Goal: Task Accomplishment & Management: Manage account settings

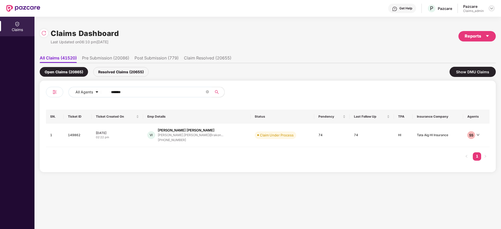
click at [491, 7] on img at bounding box center [492, 8] width 4 height 4
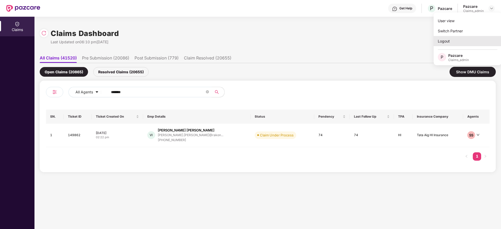
click at [448, 41] on div "Logout" at bounding box center [468, 41] width 68 height 10
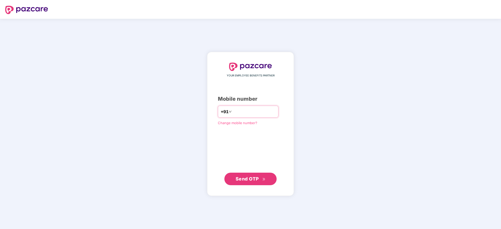
click at [234, 112] on input "number" at bounding box center [254, 112] width 43 height 8
type input "**********"
click at [274, 180] on button "Send OTP" at bounding box center [250, 179] width 52 height 13
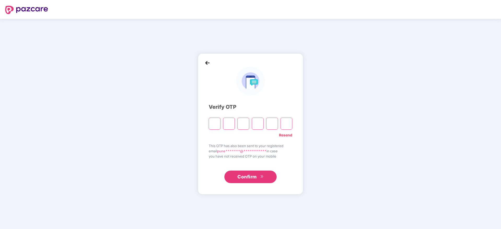
paste input "*"
type input "*"
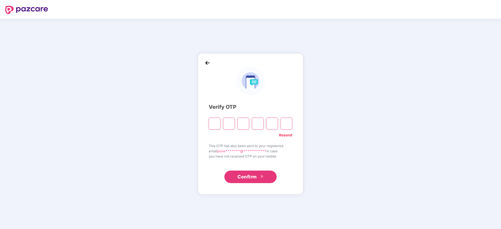
type input "*"
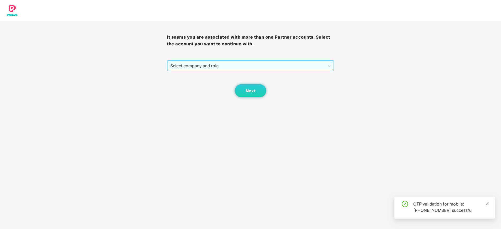
click at [245, 68] on span "Select company and role" at bounding box center [250, 66] width 160 height 10
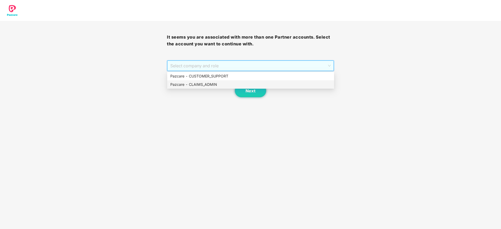
click at [233, 85] on div "Pazcare - CLAIMS_ADMIN" at bounding box center [250, 85] width 161 height 6
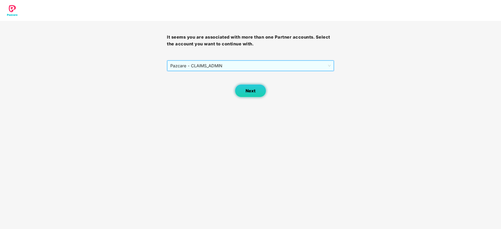
click at [246, 91] on span "Next" at bounding box center [251, 91] width 10 height 5
click at [220, 65] on span "Select company and role" at bounding box center [250, 66] width 160 height 10
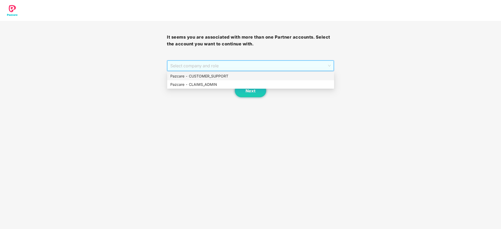
click at [214, 75] on div "Pazcare - CUSTOMER_SUPPORT" at bounding box center [250, 76] width 161 height 6
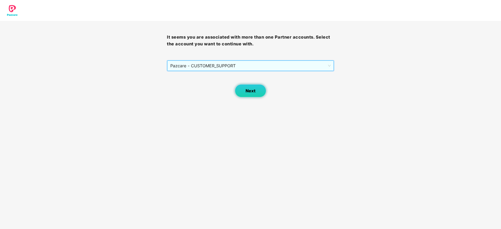
click at [247, 92] on span "Next" at bounding box center [251, 91] width 10 height 5
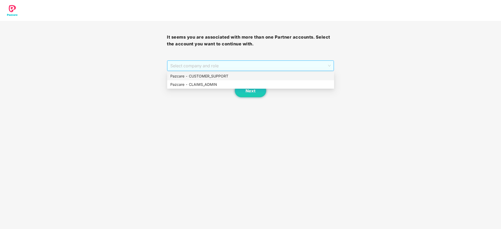
click at [211, 67] on span "Select company and role" at bounding box center [250, 66] width 160 height 10
click at [211, 82] on div "Pazcare - CLAIMS_ADMIN" at bounding box center [250, 85] width 161 height 6
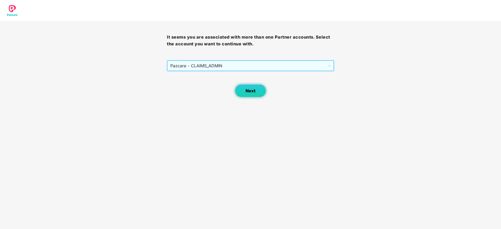
click at [256, 94] on button "Next" at bounding box center [250, 90] width 31 height 13
